Goal: Use online tool/utility: Utilize a website feature to perform a specific function

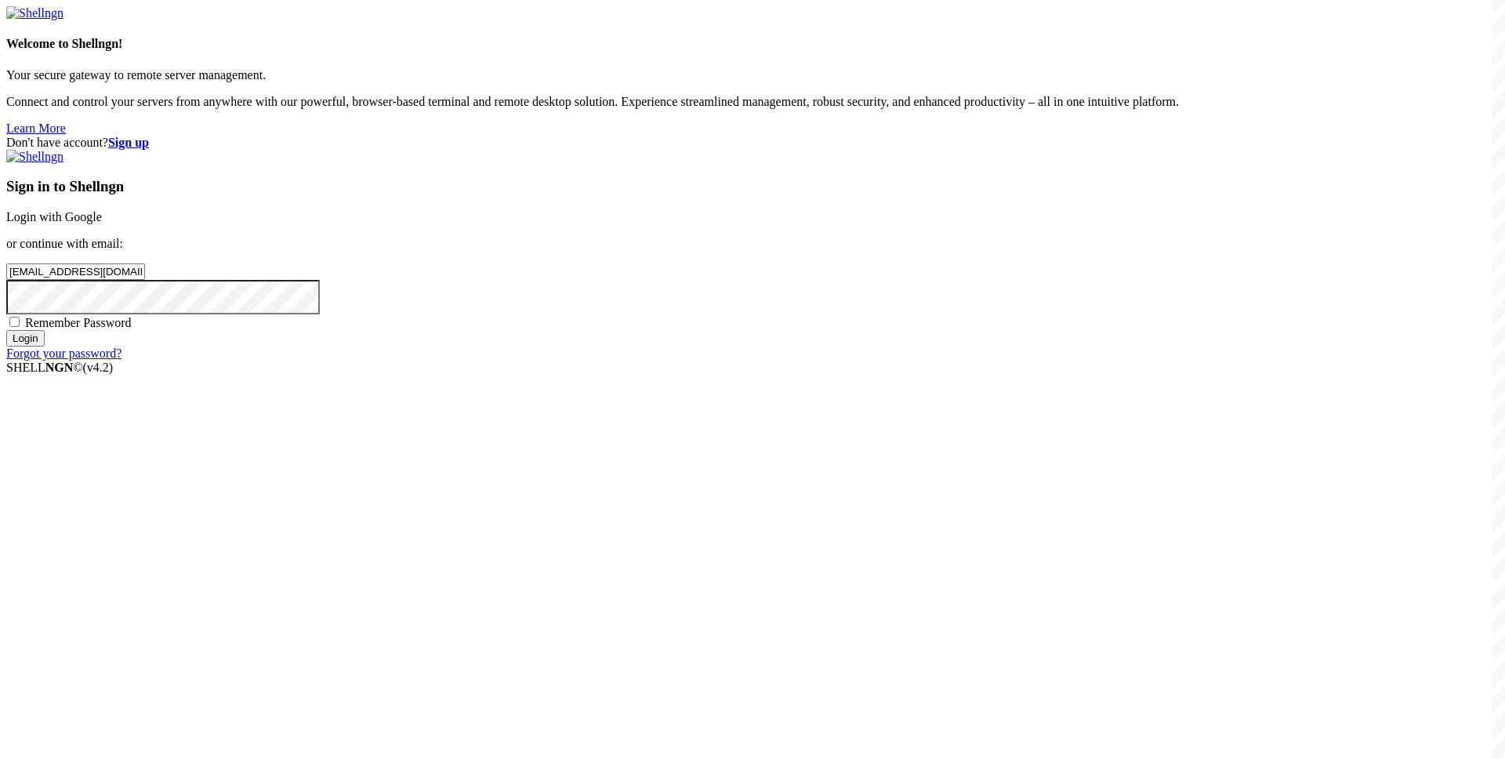
click at [132, 329] on span "Remember Password" at bounding box center [78, 322] width 107 height 13
click at [20, 327] on input "Remember Password" at bounding box center [14, 322] width 10 height 10
checkbox input "true"
click at [45, 347] on input "Login" at bounding box center [25, 338] width 38 height 16
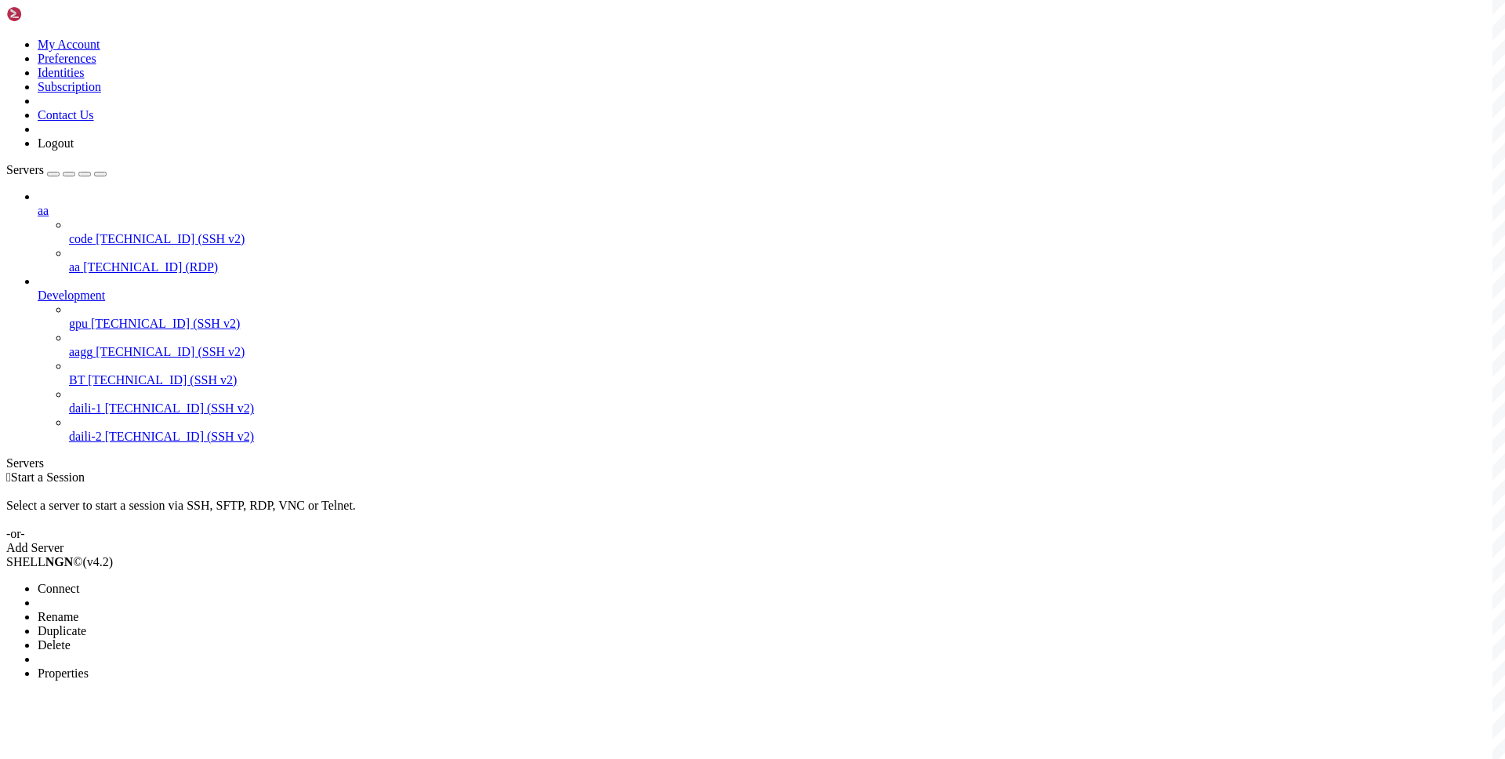
click at [79, 582] on span "Connect" at bounding box center [59, 588] width 42 height 13
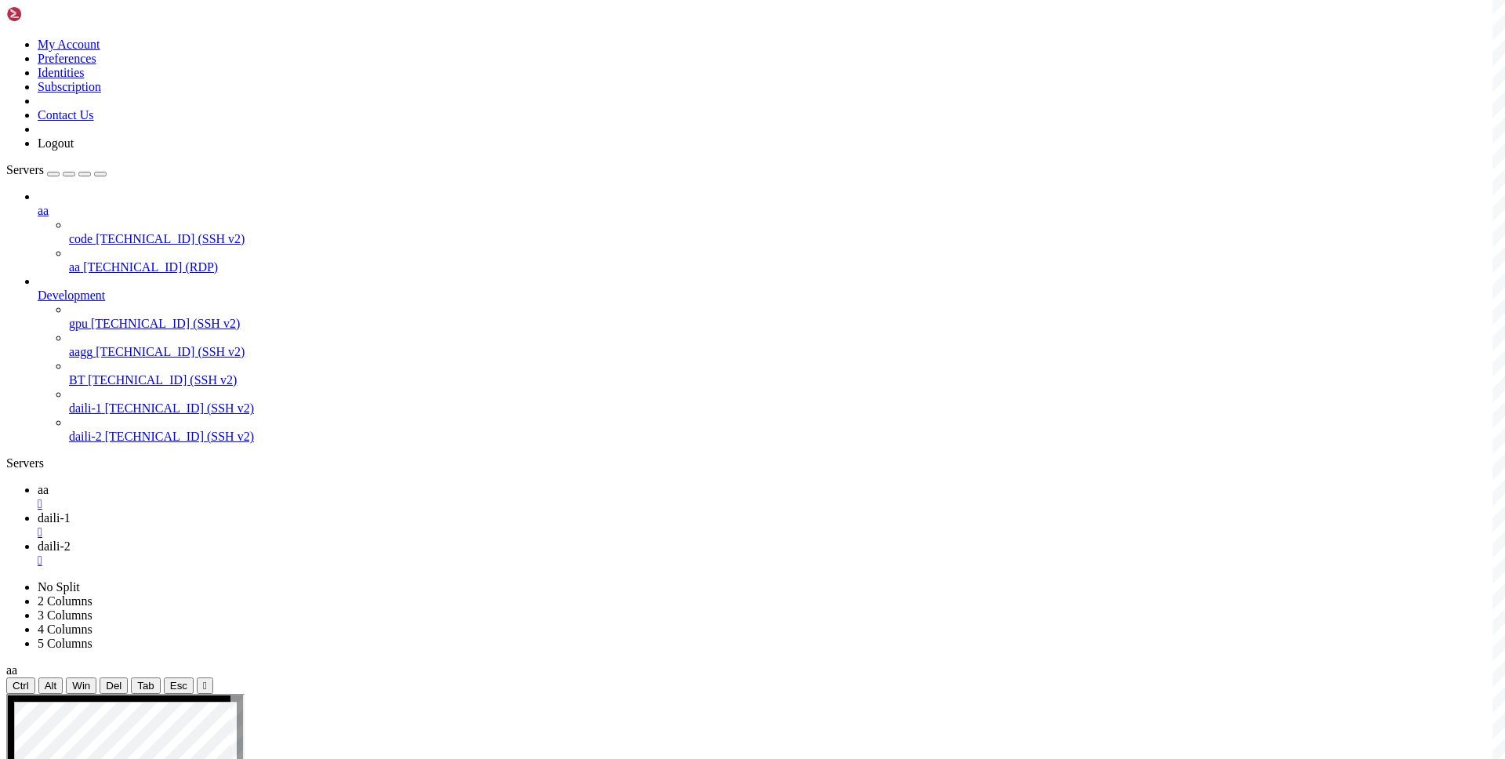
click at [223, 483] on link "aa " at bounding box center [768, 497] width 1461 height 28
